Goal: Task Accomplishment & Management: Manage account settings

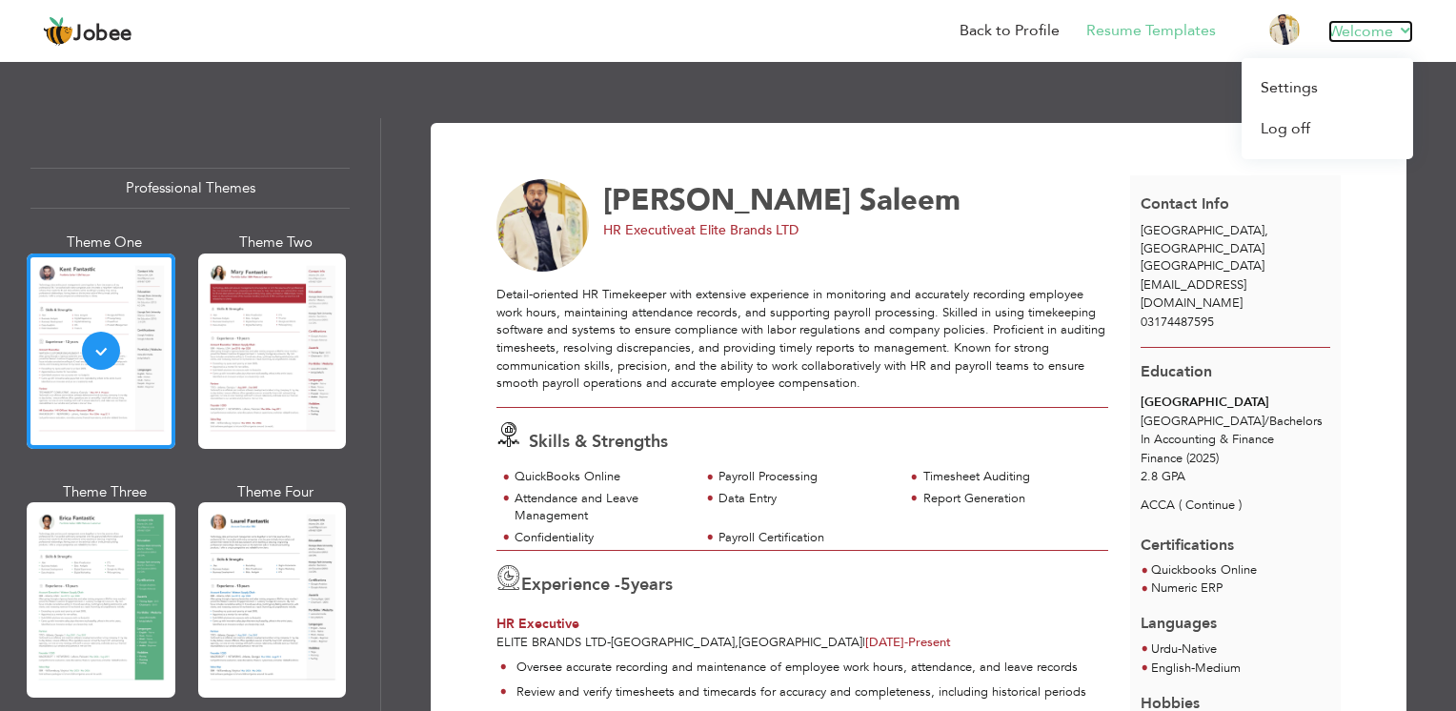
click at [1366, 34] on link "Welcome" at bounding box center [1370, 31] width 85 height 23
click at [1294, 140] on link "Log off" at bounding box center [1326, 129] width 171 height 41
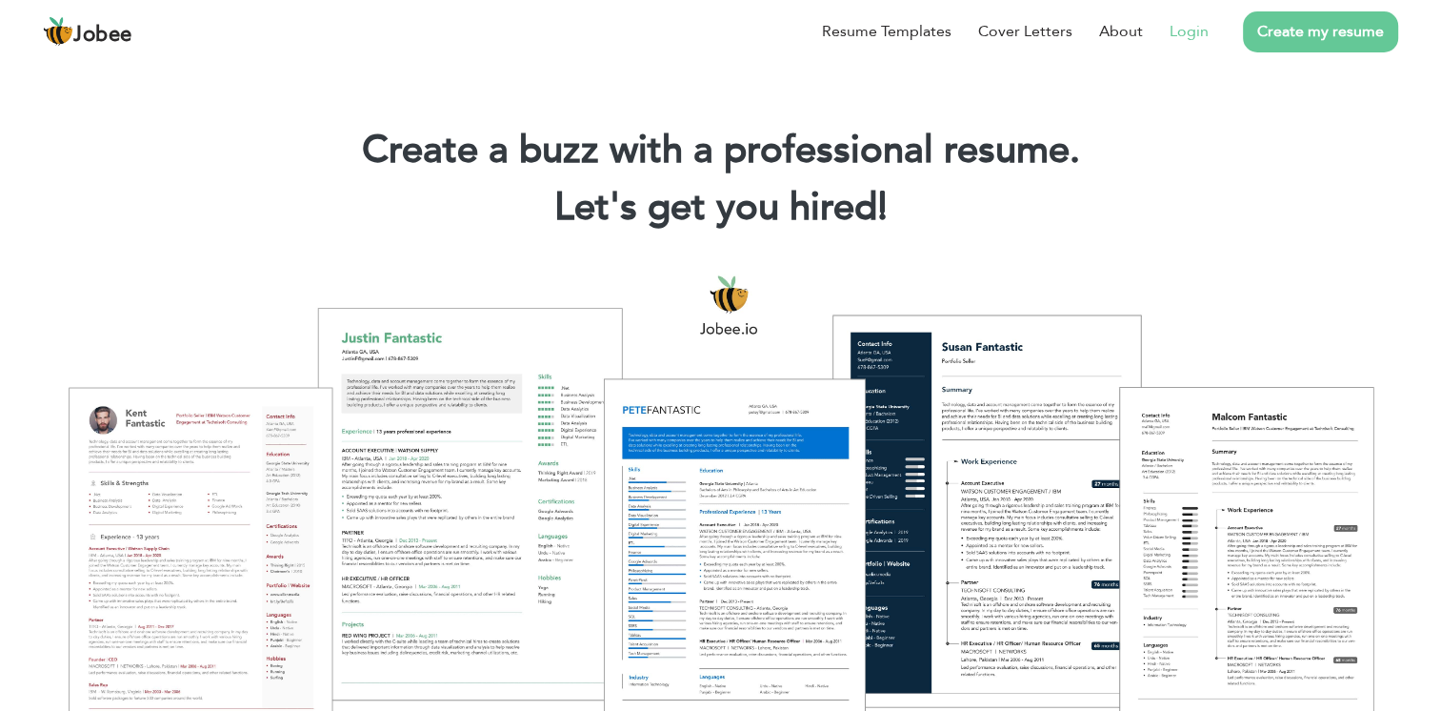
click at [1181, 31] on link "Login" at bounding box center [1189, 31] width 39 height 23
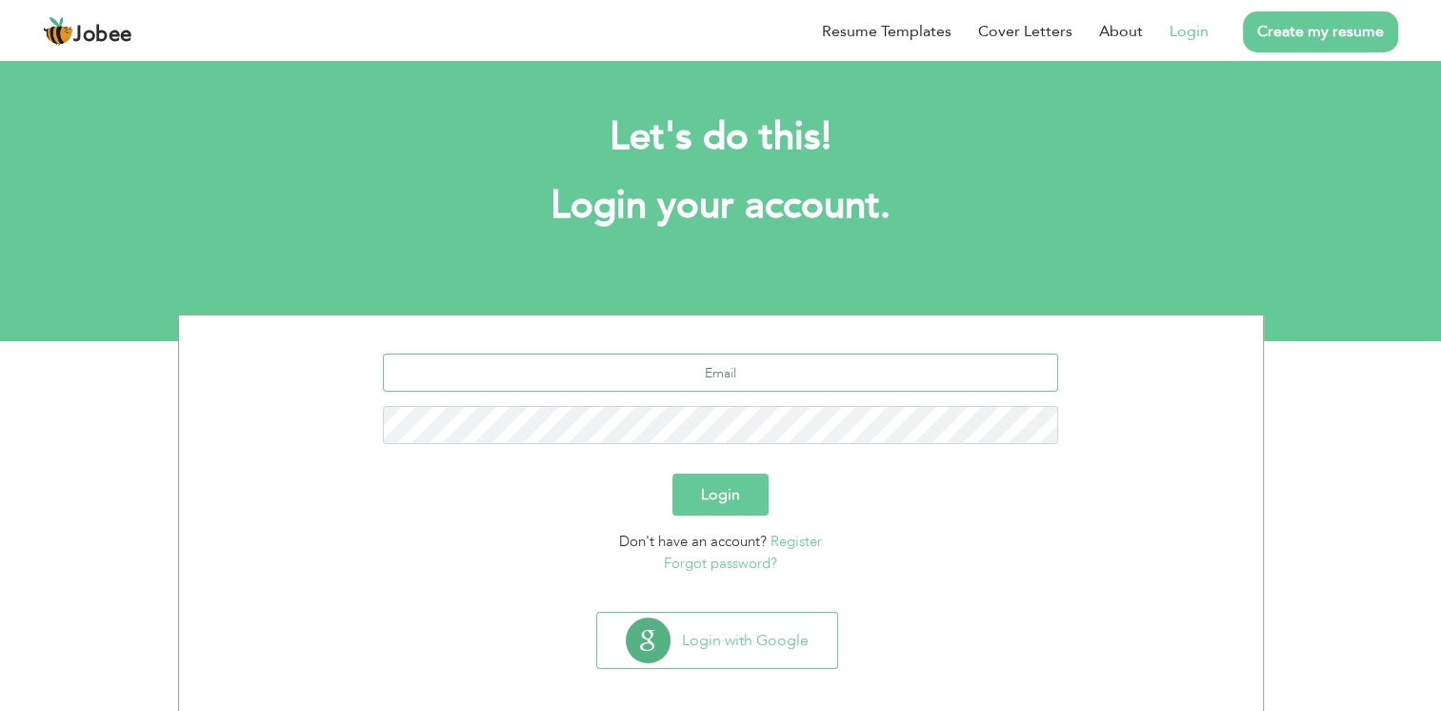
click at [714, 370] on input "text" at bounding box center [720, 372] width 675 height 38
type input "[EMAIL_ADDRESS][DOMAIN_NAME]"
click at [673, 473] on button "Login" at bounding box center [721, 494] width 96 height 42
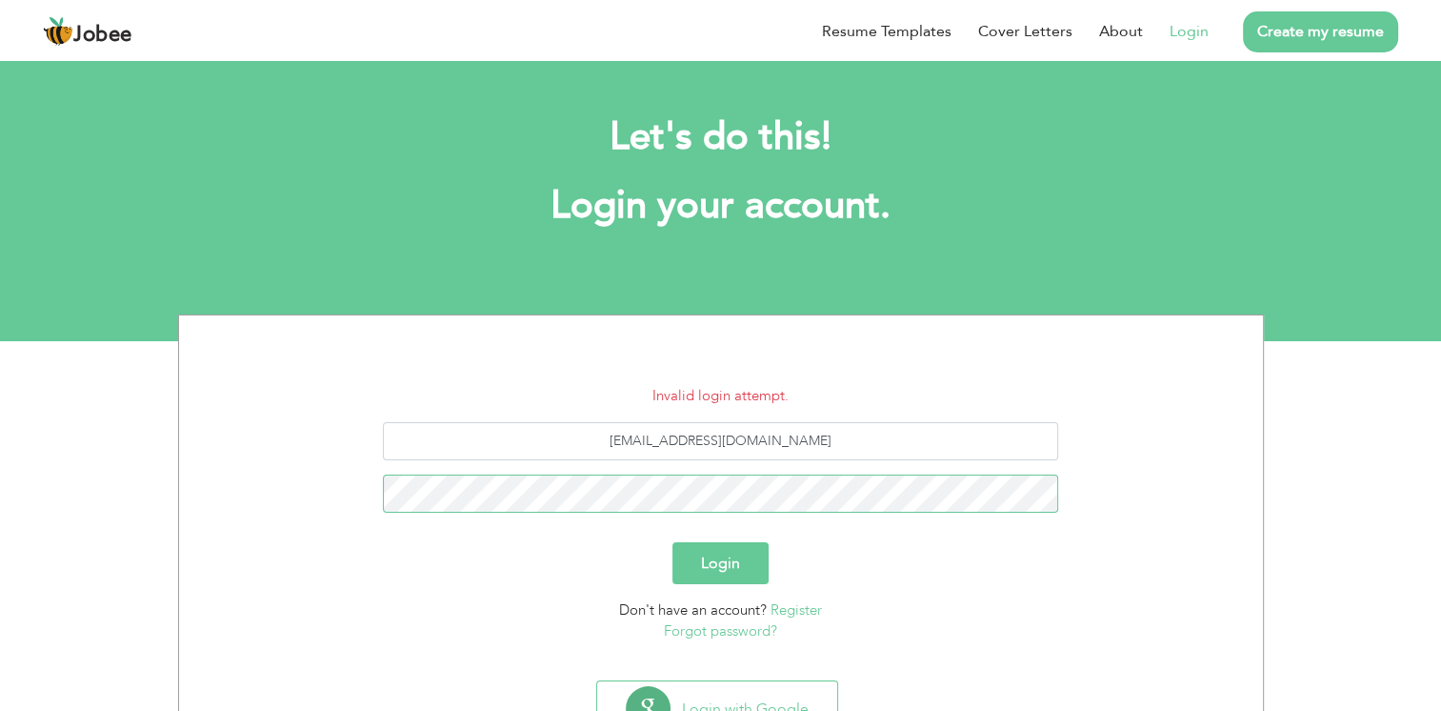
click at [673, 542] on button "Login" at bounding box center [721, 563] width 96 height 42
